Goal: Find contact information: Find contact information

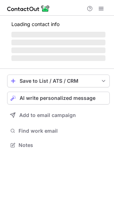
scroll to position [149, 114]
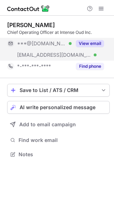
click at [93, 43] on button "View email" at bounding box center [90, 43] width 28 height 7
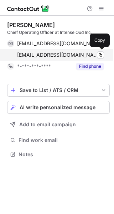
click at [81, 59] on div "[EMAIL_ADDRESS][DOMAIN_NAME] Verified Copy" at bounding box center [55, 54] width 97 height 11
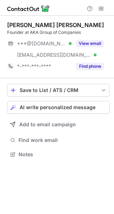
scroll to position [149, 114]
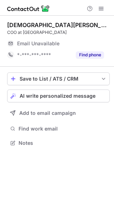
scroll to position [4, 4]
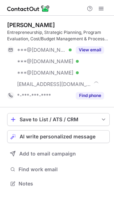
scroll to position [179, 114]
